Goal: Task Accomplishment & Management: Use online tool/utility

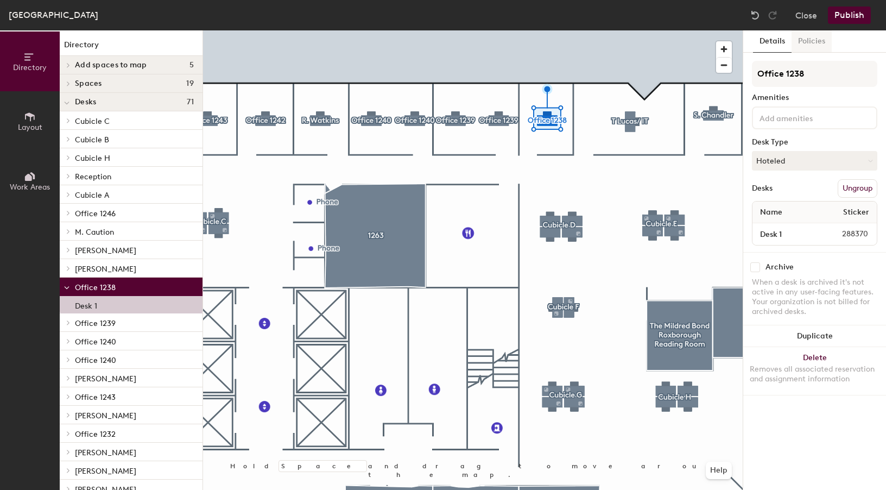
click at [804, 50] on button "Policies" at bounding box center [811, 41] width 40 height 22
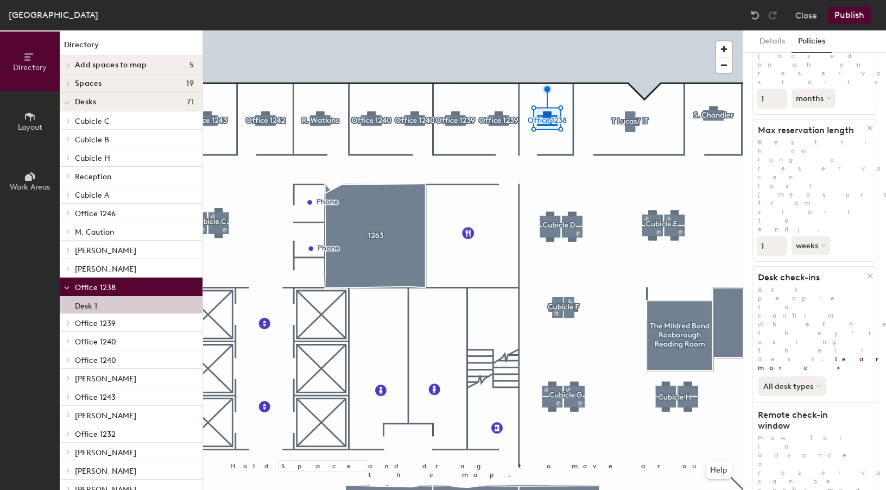
scroll to position [198, 0]
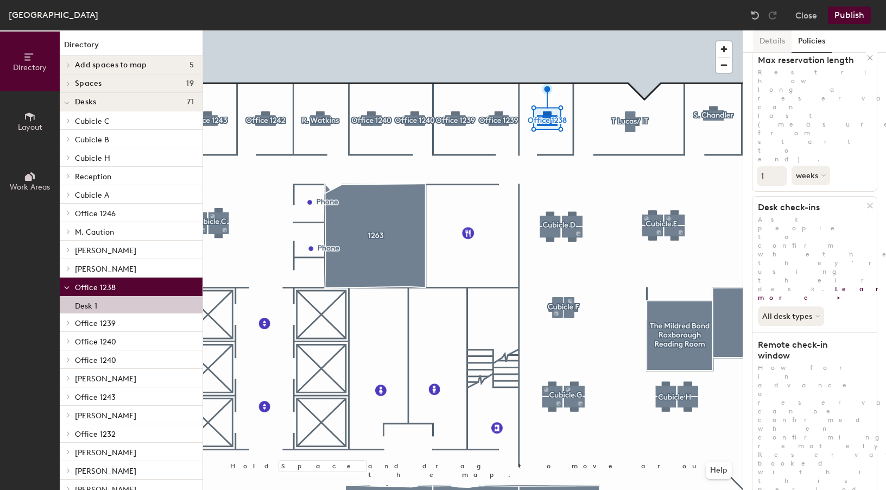
click at [768, 39] on button "Details" at bounding box center [772, 41] width 39 height 22
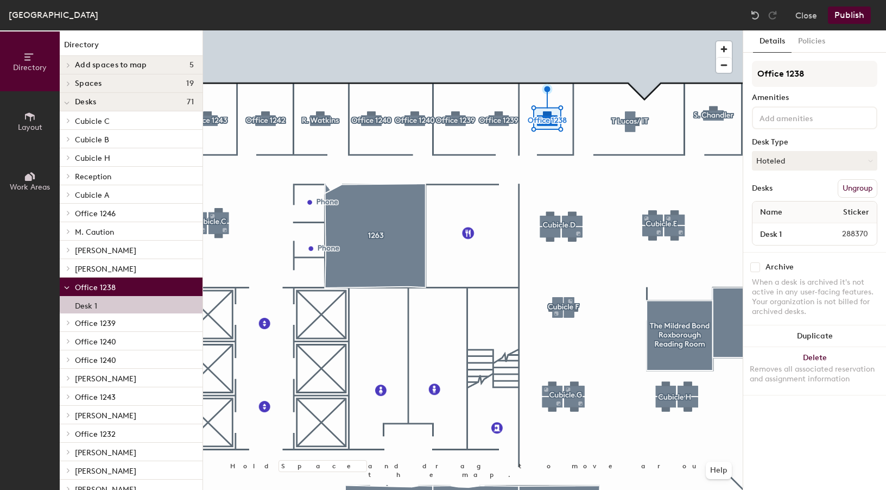
click at [18, 173] on button "Work Areas" at bounding box center [30, 181] width 60 height 60
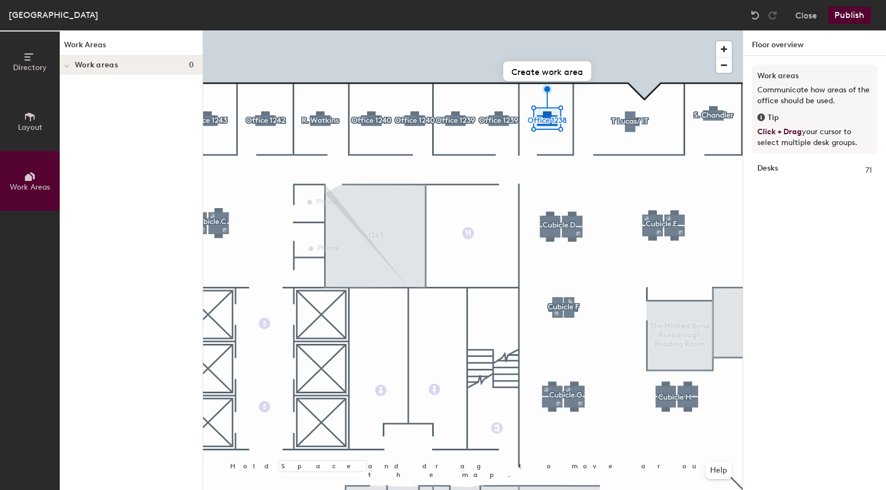
click at [30, 127] on span "Layout" at bounding box center [30, 127] width 24 height 9
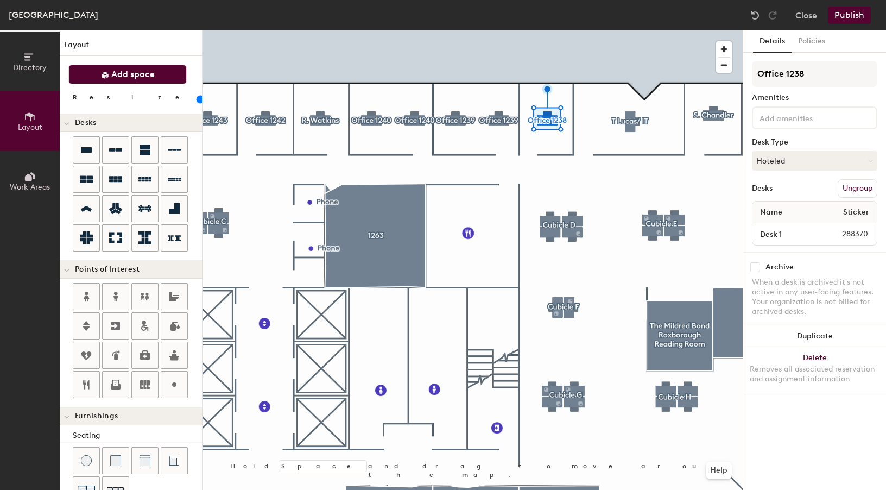
click at [124, 75] on span "Add space" at bounding box center [132, 74] width 43 height 11
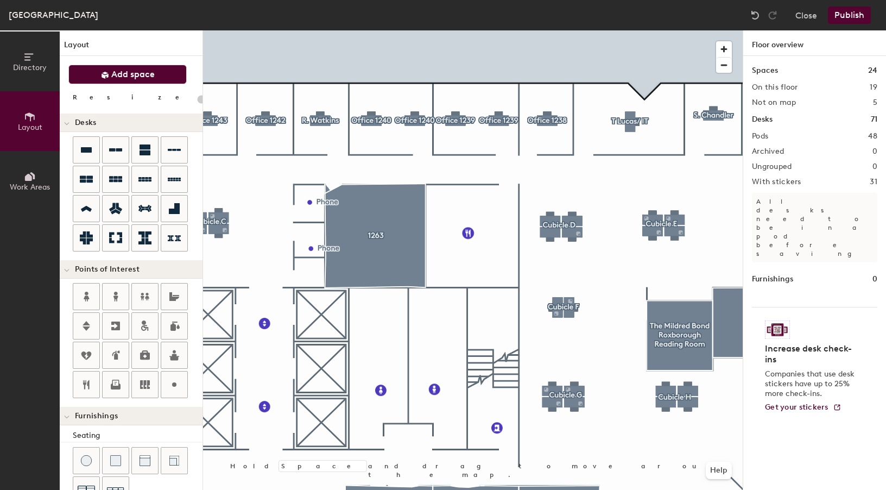
type input "20"
click at [33, 67] on span "Directory" at bounding box center [30, 67] width 34 height 9
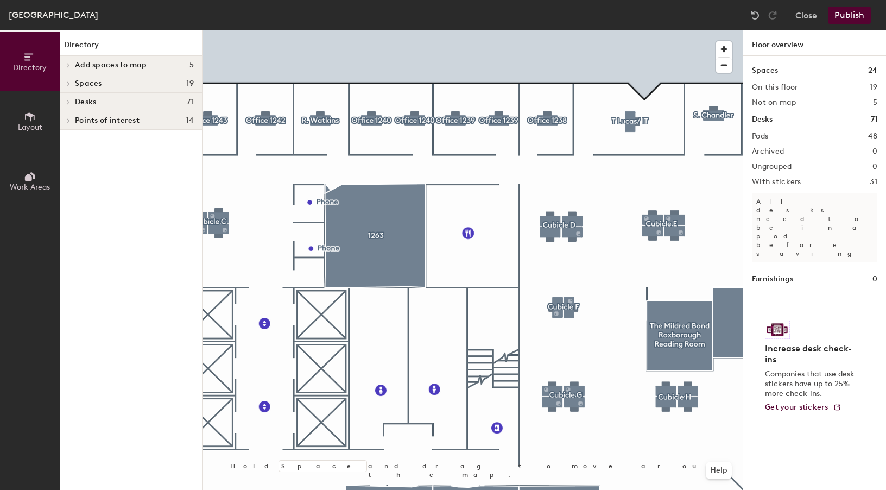
click at [72, 84] on span at bounding box center [67, 83] width 9 height 5
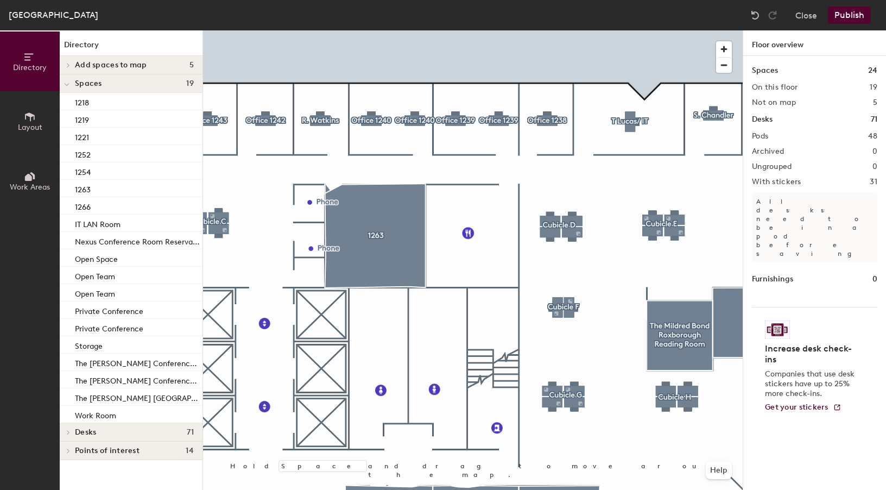
click at [64, 81] on span at bounding box center [66, 84] width 5 height 9
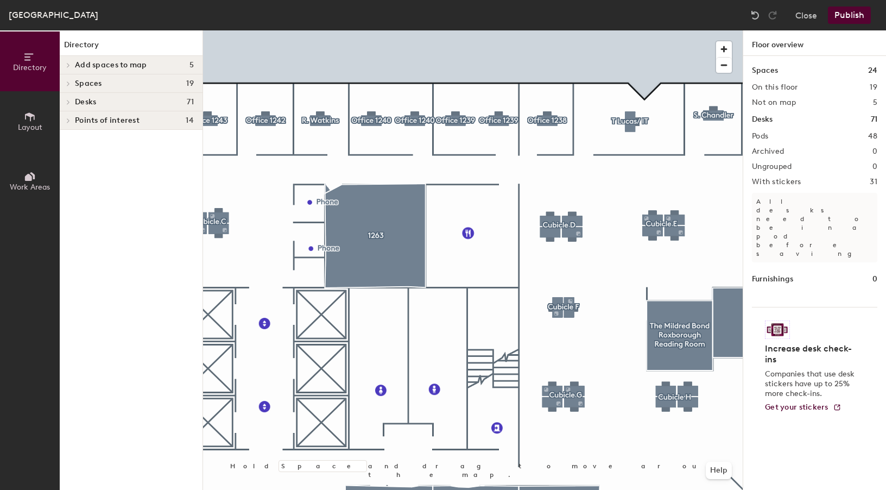
click at [69, 63] on icon at bounding box center [68, 64] width 4 height 5
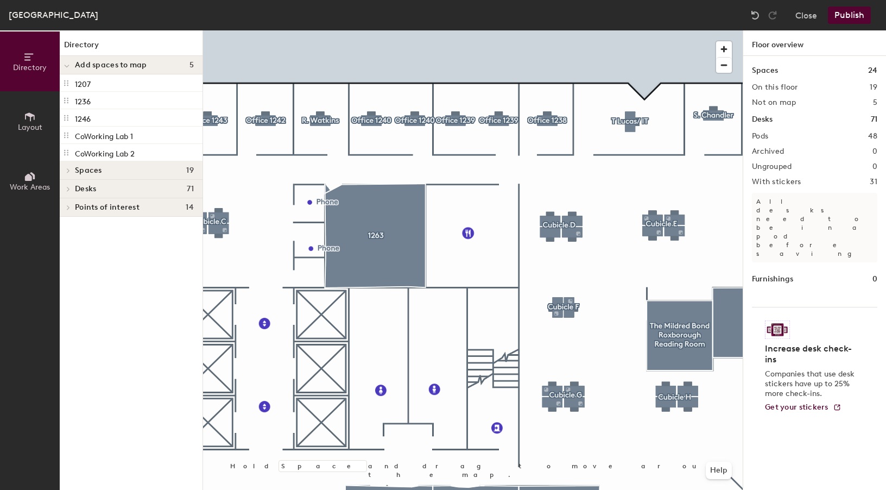
click at [69, 63] on div at bounding box center [67, 65] width 14 height 18
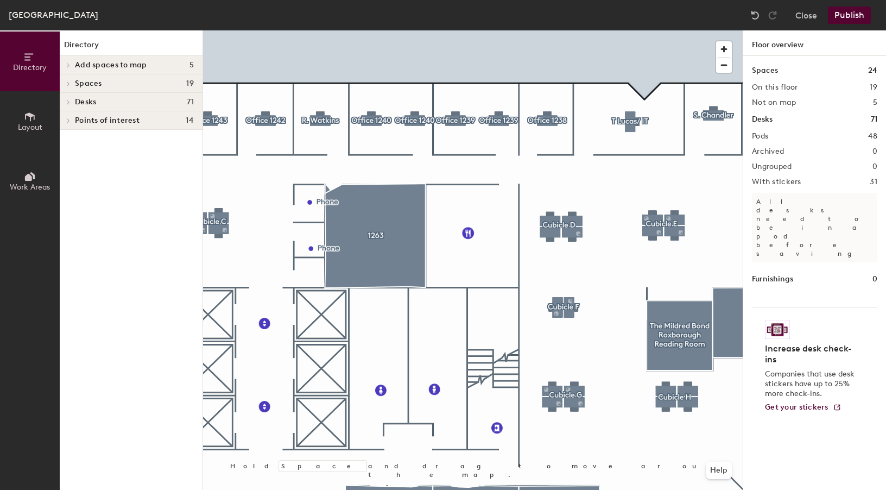
click at [71, 123] on div at bounding box center [67, 120] width 14 height 18
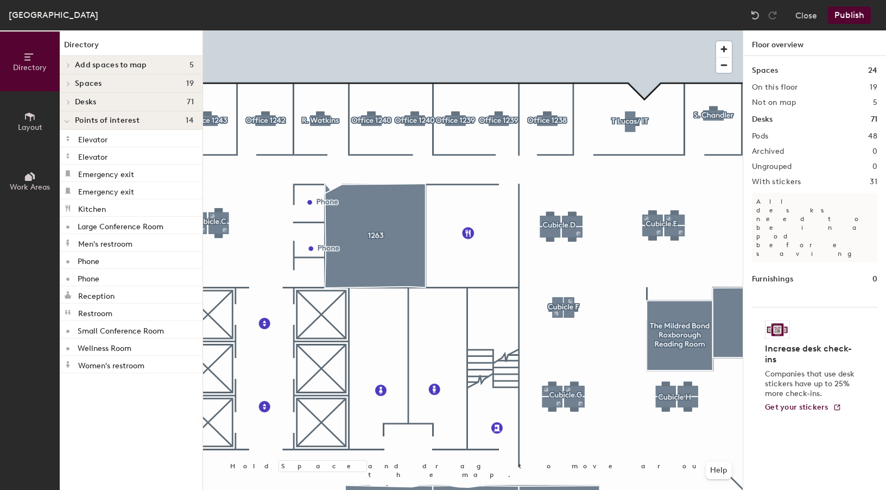
click at [71, 123] on div at bounding box center [67, 120] width 14 height 18
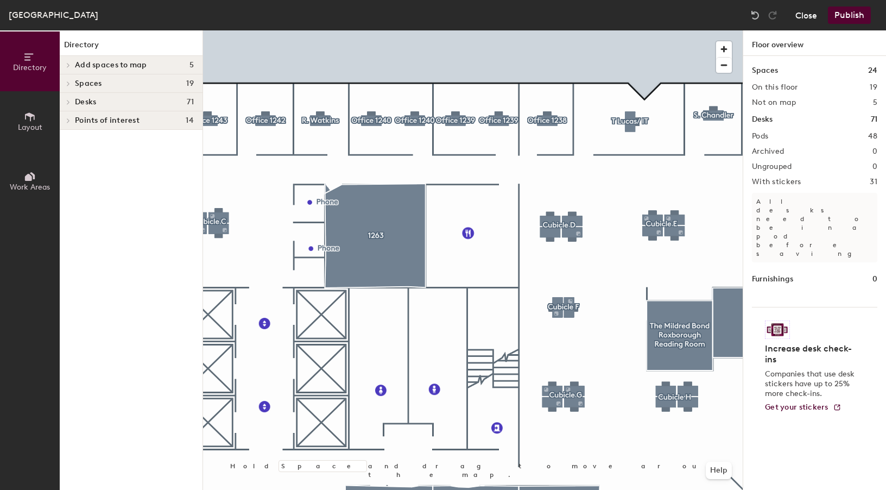
click at [805, 21] on button "Close" at bounding box center [806, 15] width 22 height 17
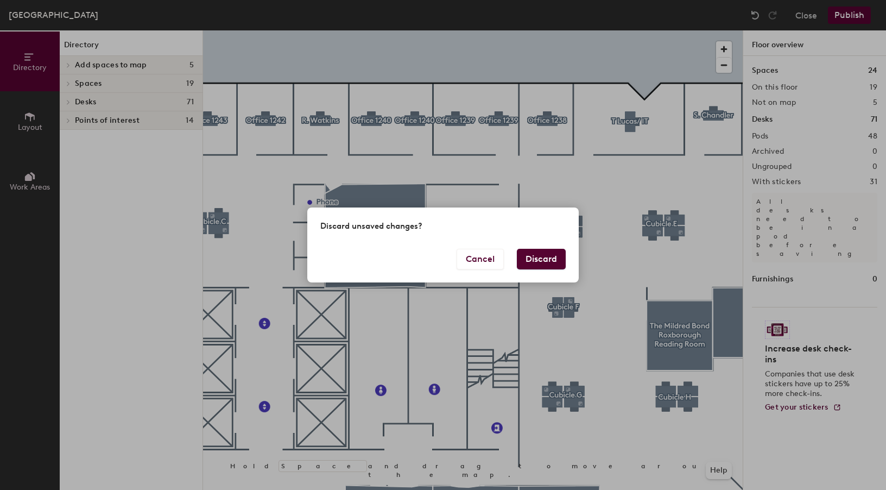
click at [538, 263] on button "Discard" at bounding box center [541, 259] width 49 height 21
